Goal: Task Accomplishment & Management: Manage account settings

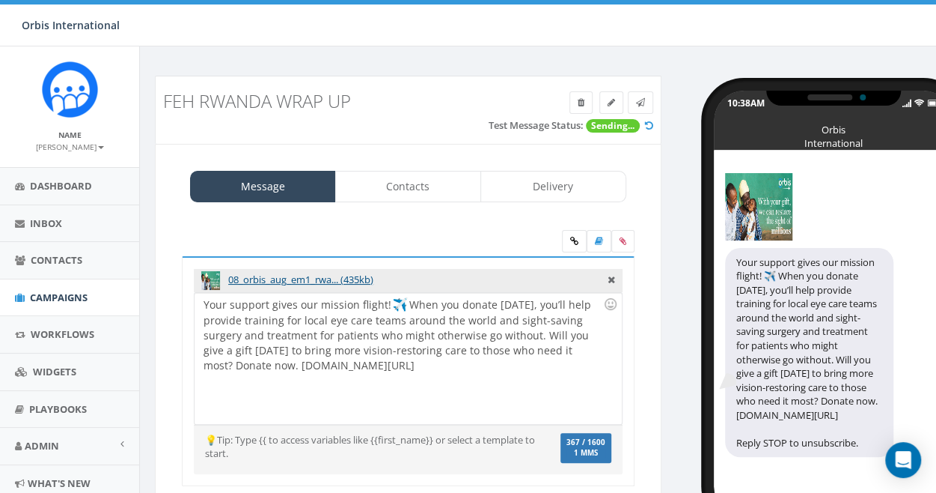
scroll to position [75, 0]
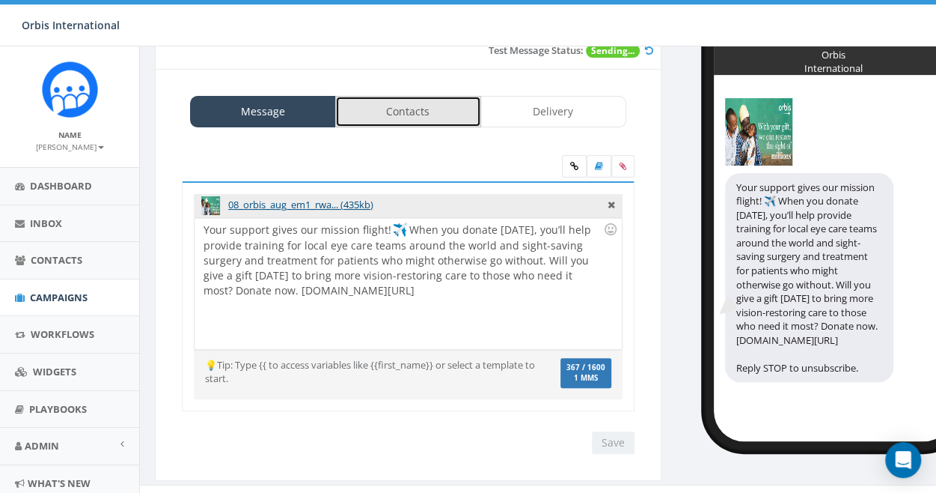
click at [426, 112] on link "Contacts" at bounding box center [408, 111] width 146 height 31
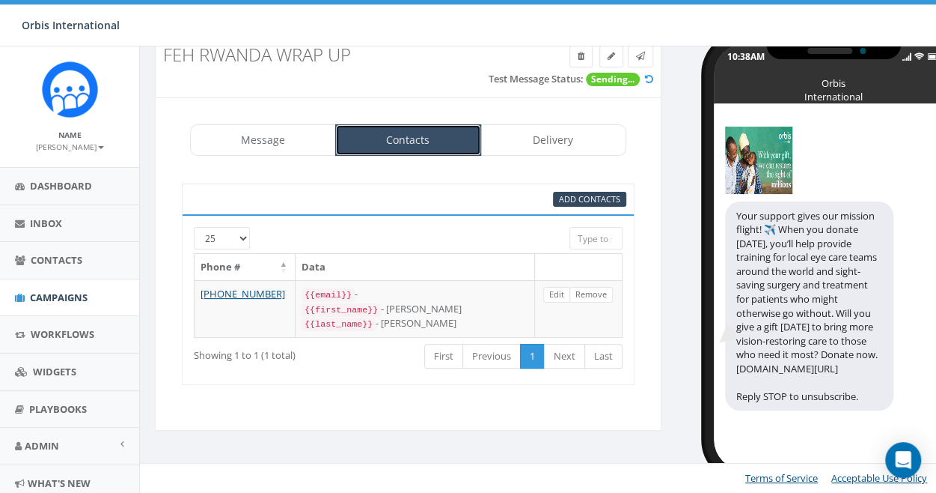
scroll to position [46, 0]
click at [590, 193] on span "Add Contacts" at bounding box center [589, 198] width 61 height 11
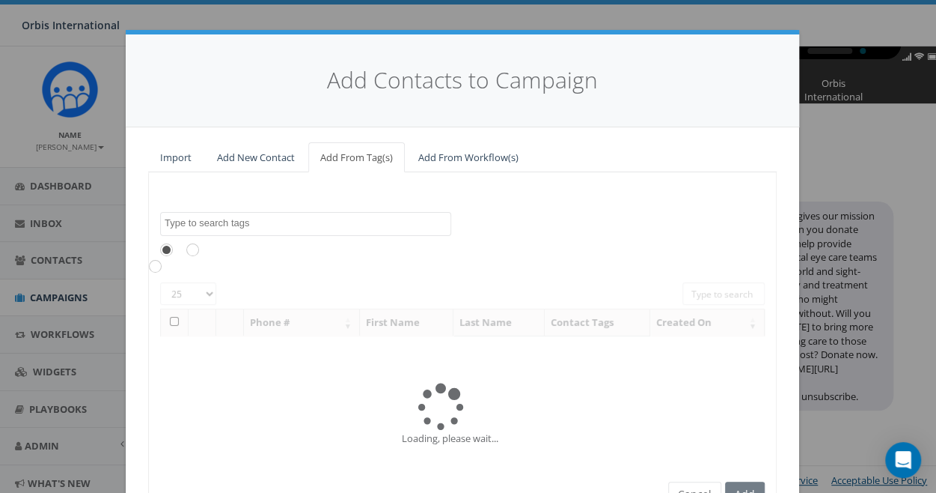
click at [207, 225] on textarea "Search" at bounding box center [308, 222] width 286 height 13
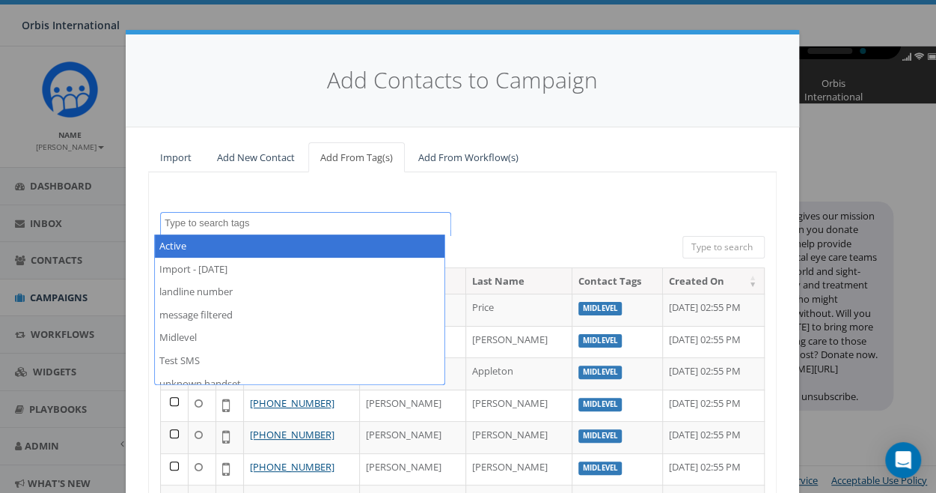
select select "Active"
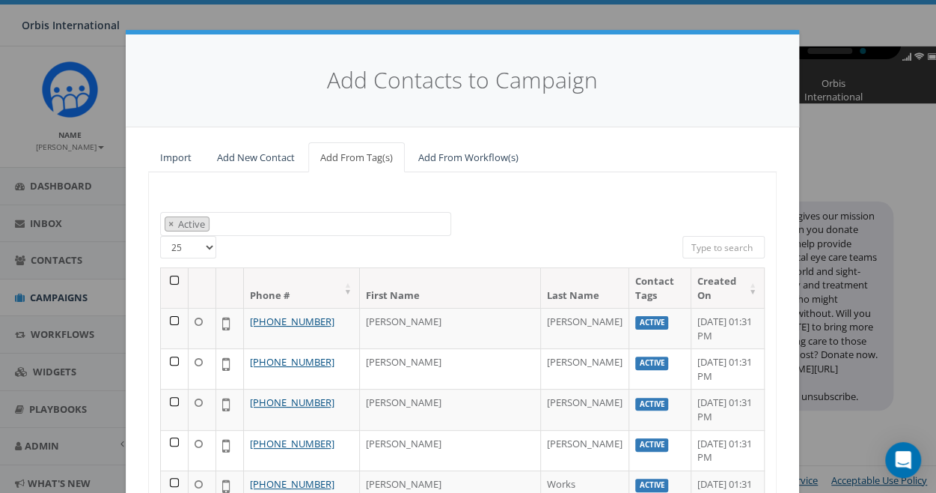
click at [171, 274] on th at bounding box center [175, 288] width 28 height 40
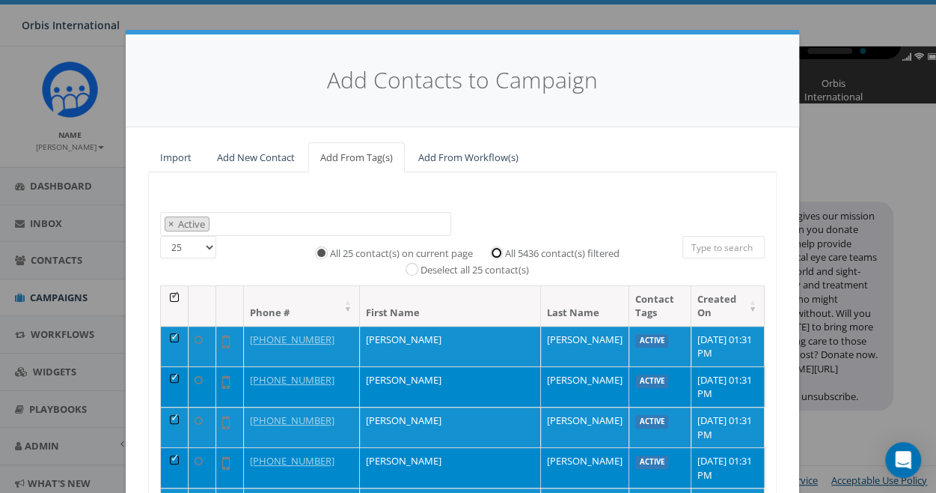
click at [496, 249] on input "All 5436 contact(s) filtered" at bounding box center [501, 251] width 10 height 10
radio input "true"
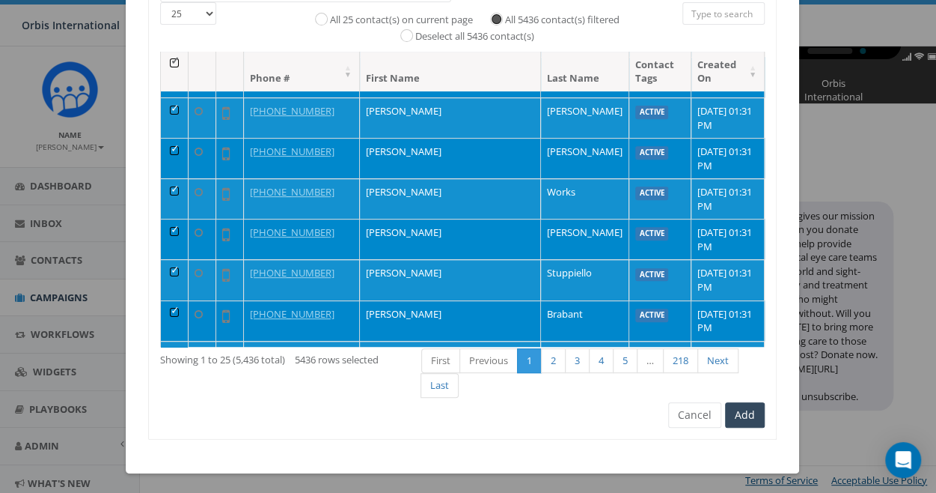
scroll to position [225, 0]
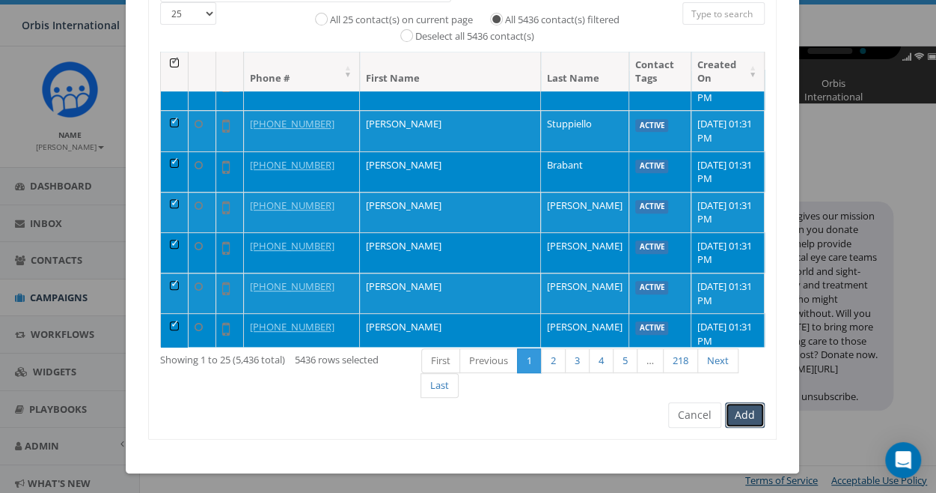
click at [744, 406] on button "Add" at bounding box center [745, 414] width 40 height 25
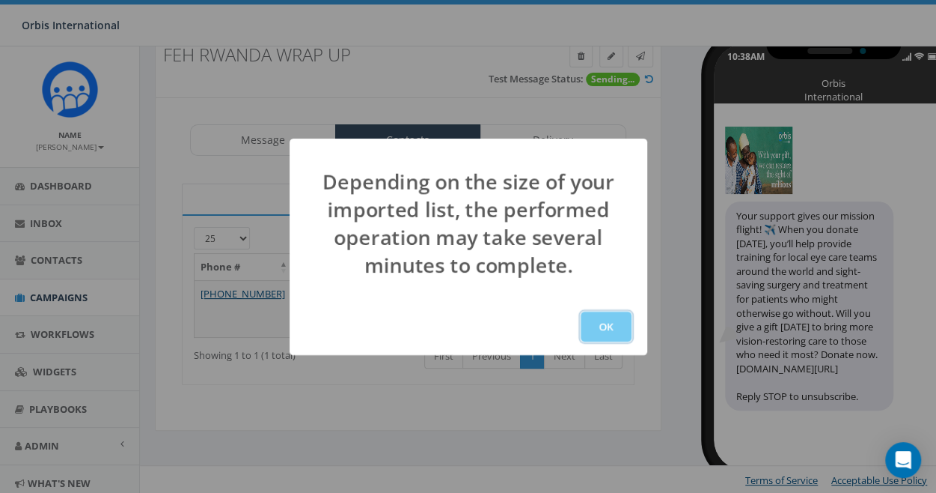
click at [603, 326] on button "OK" at bounding box center [606, 326] width 51 height 30
